Goal: Information Seeking & Learning: Learn about a topic

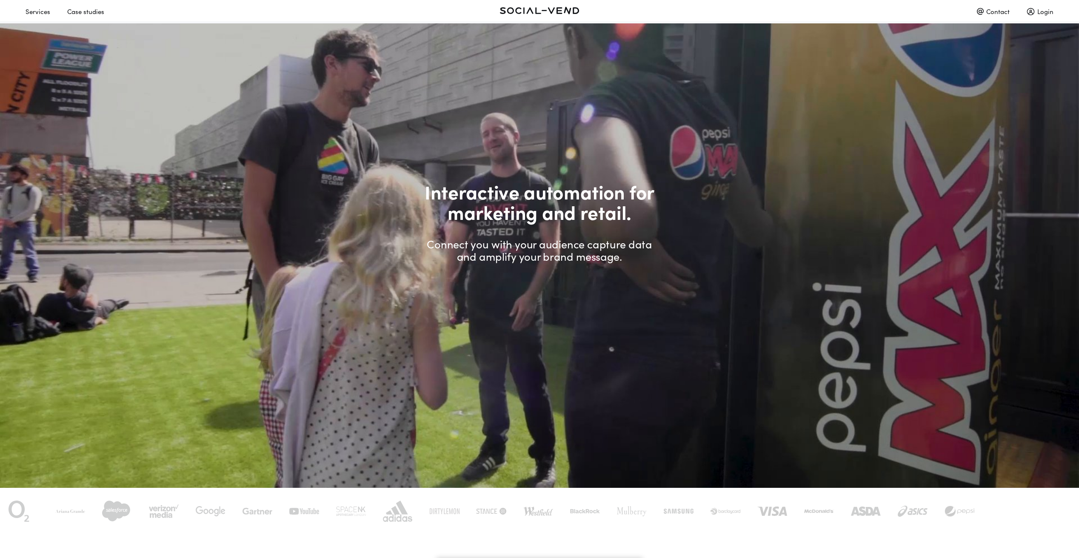
scroll to position [64, 0]
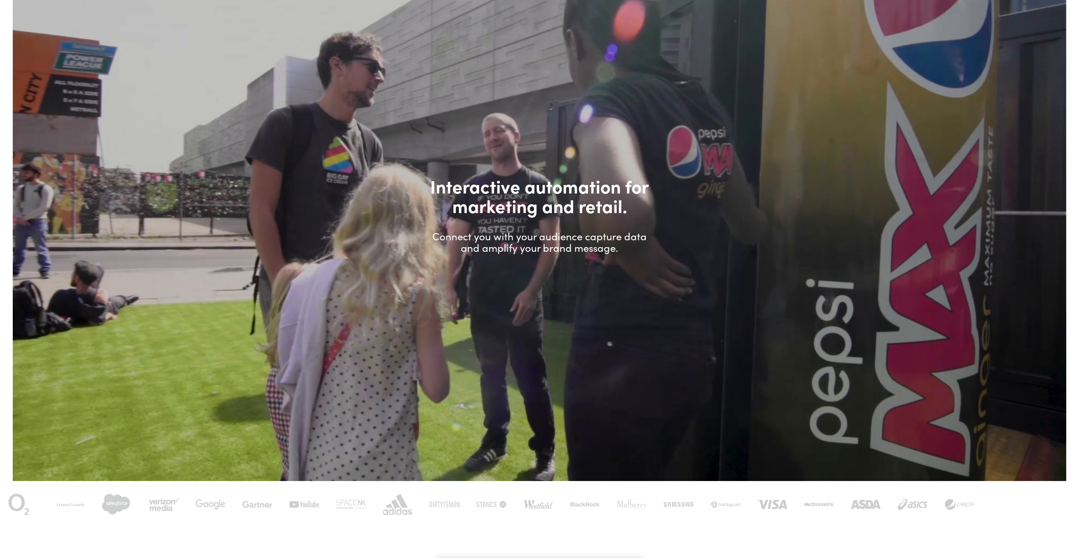
scroll to position [64, 0]
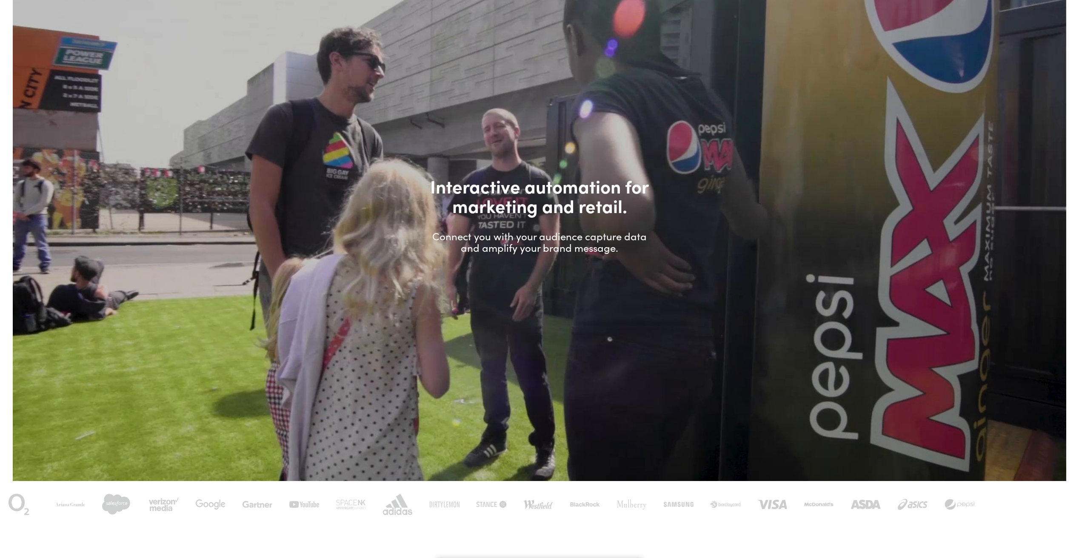
click at [403, 111] on video at bounding box center [540, 210] width 1054 height 593
click at [636, 541] on div at bounding box center [633, 540] width 13 height 13
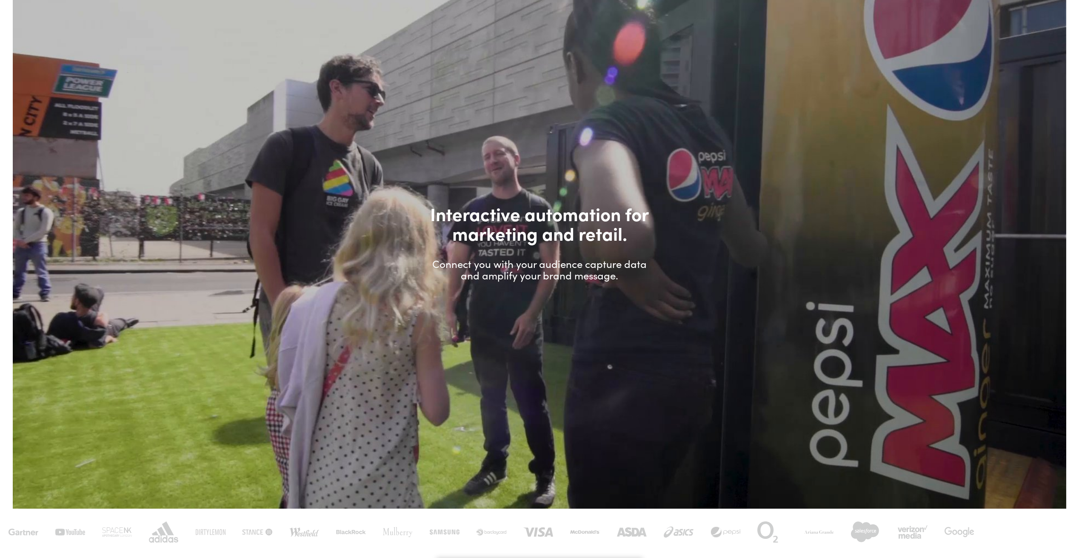
scroll to position [42, 0]
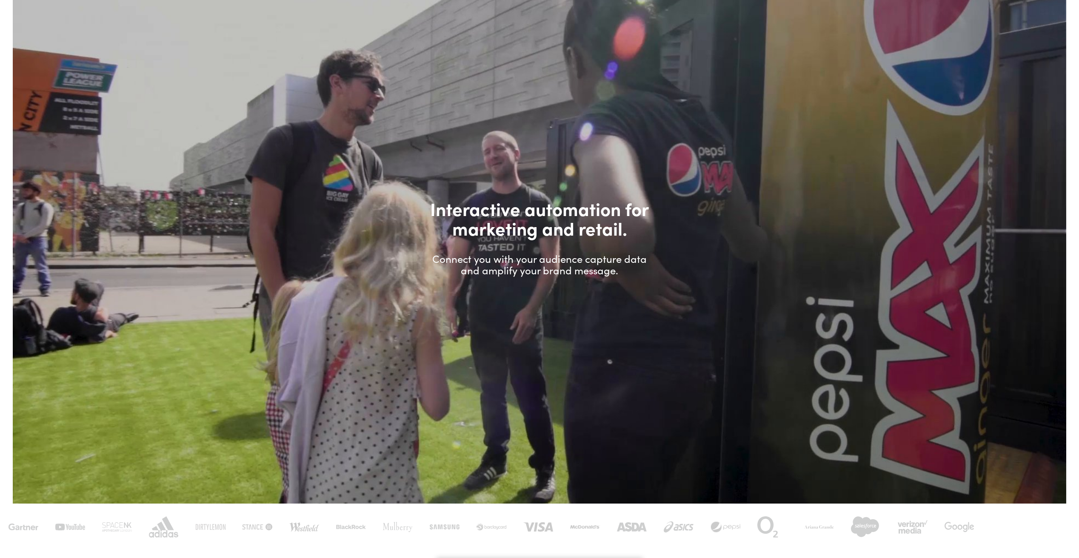
click at [615, 324] on video at bounding box center [540, 232] width 1054 height 593
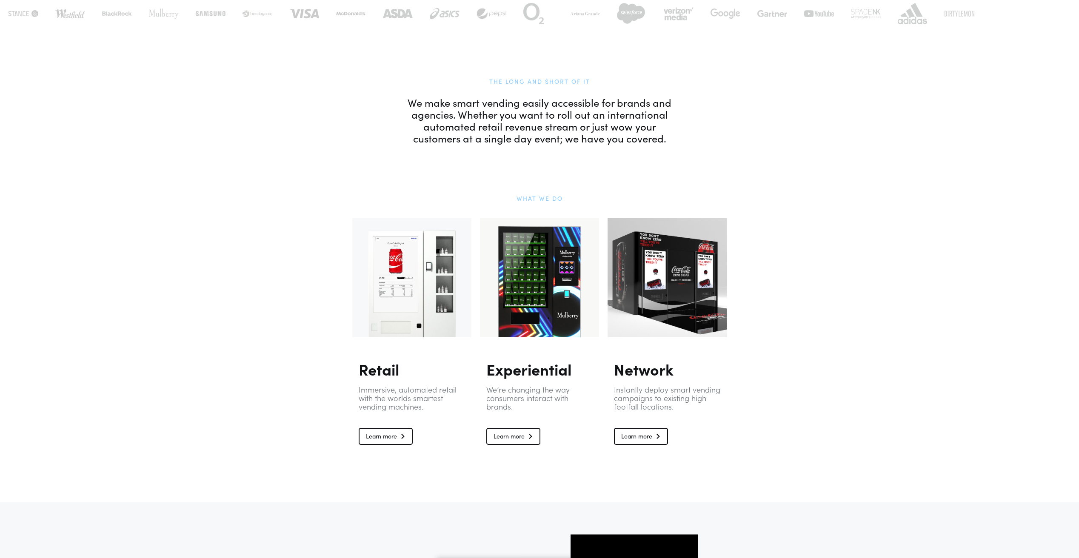
scroll to position [556, 0]
click at [532, 281] on div at bounding box center [539, 276] width 119 height 119
click at [507, 434] on link "Learn more" at bounding box center [513, 435] width 54 height 17
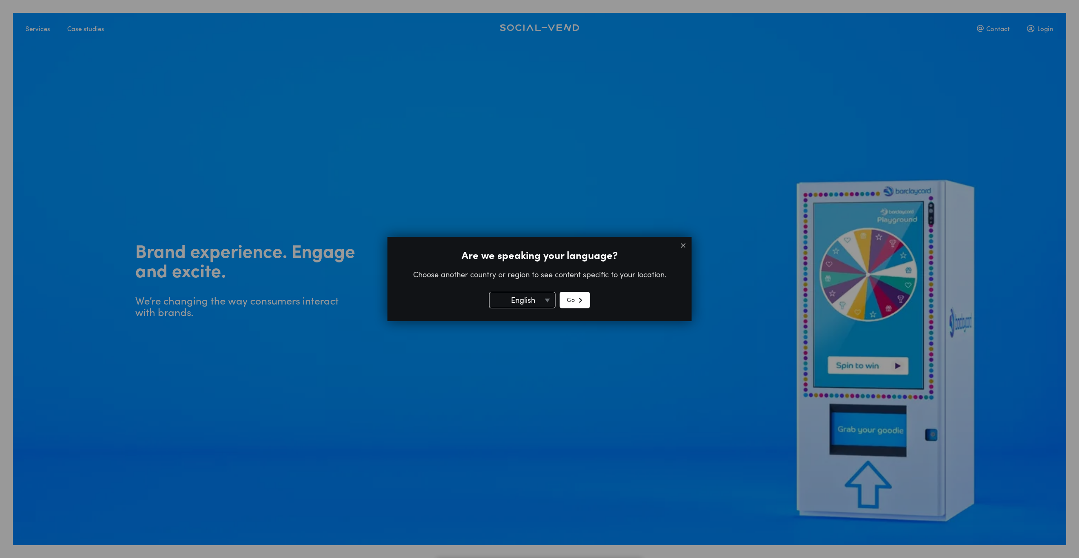
click at [574, 303] on button "Go" at bounding box center [575, 300] width 30 height 17
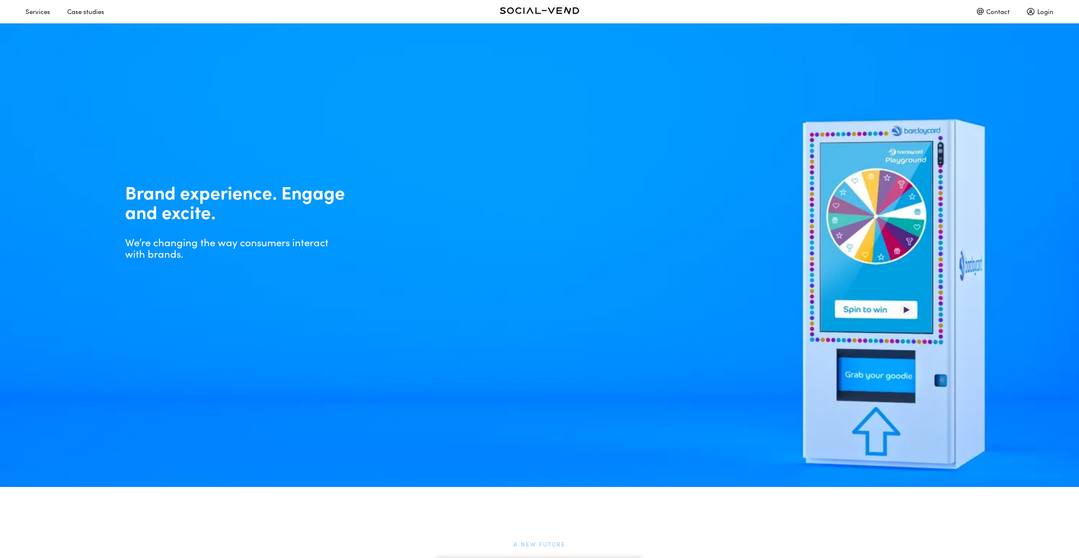
scroll to position [60, 0]
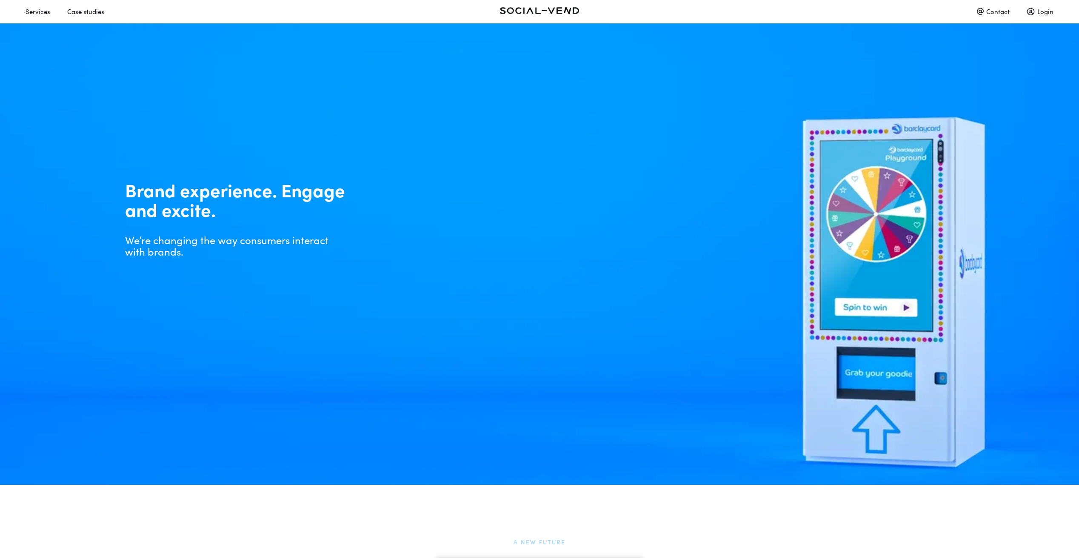
click at [860, 246] on img at bounding box center [539, 218] width 1079 height 607
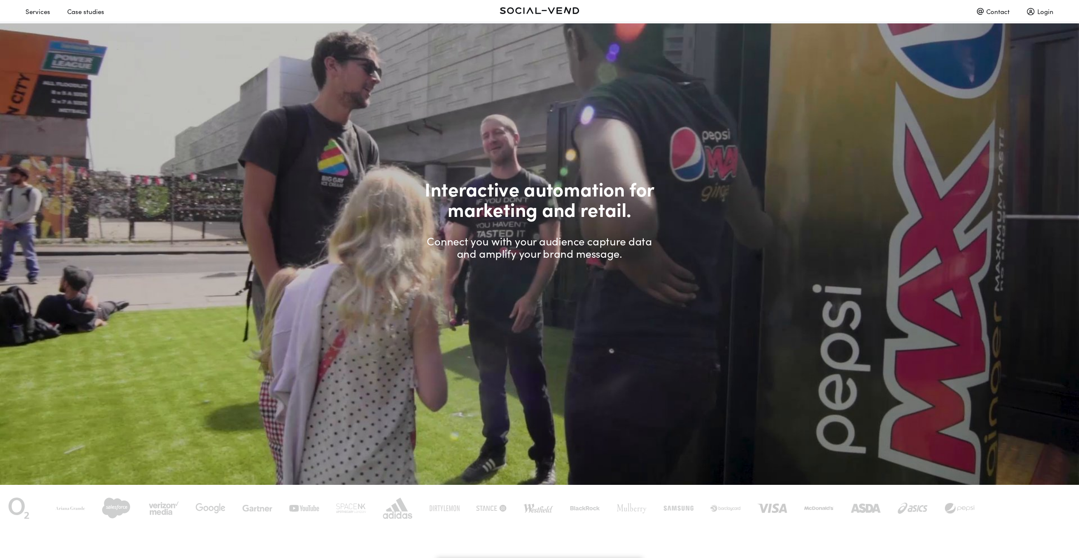
scroll to position [556, 0]
